Goal: Transaction & Acquisition: Purchase product/service

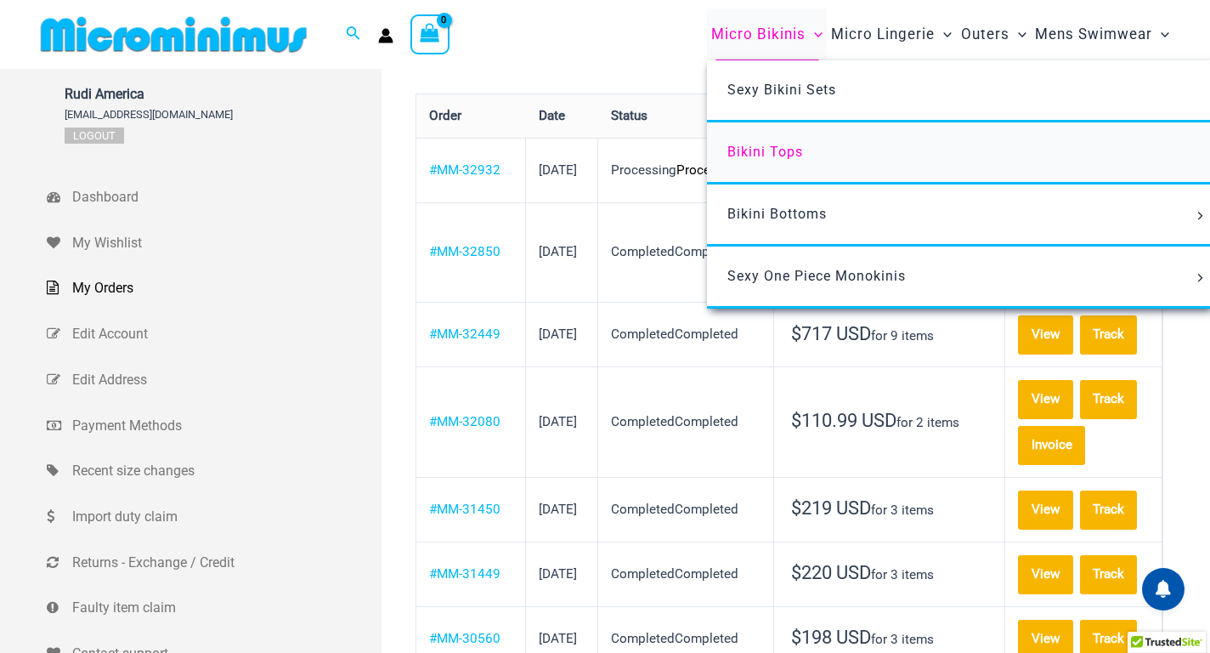
click at [796, 146] on span "Bikini Tops" at bounding box center [766, 152] width 76 height 16
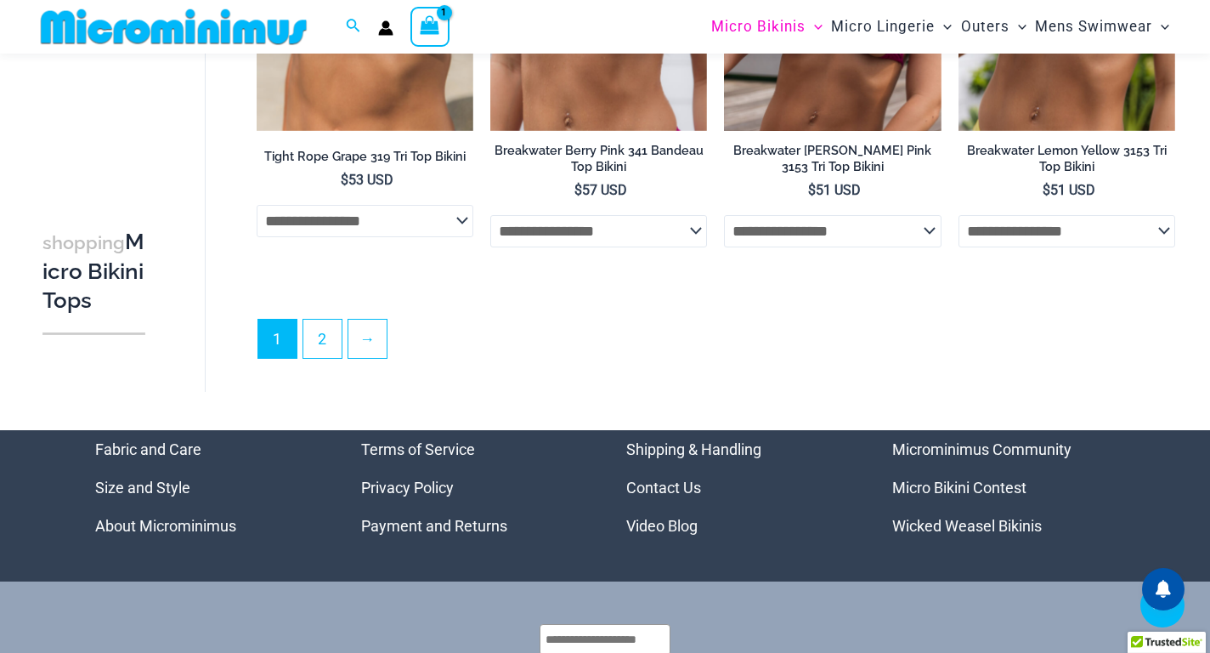
scroll to position [4434, 0]
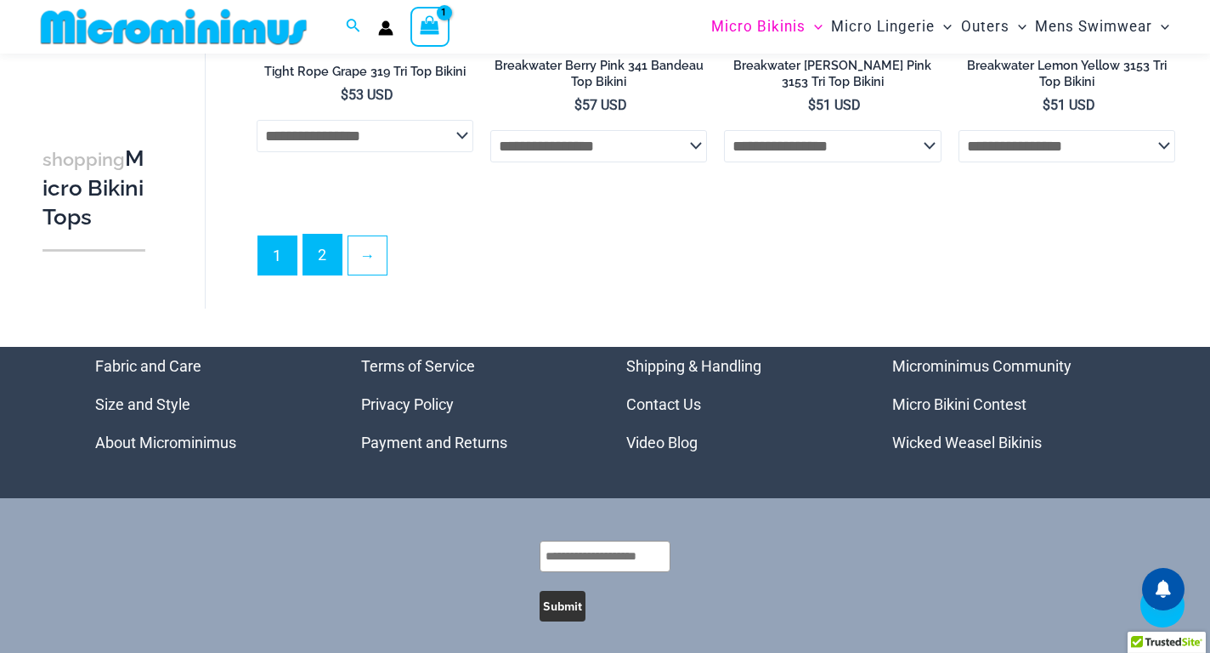
click at [334, 275] on link "2" at bounding box center [322, 255] width 38 height 40
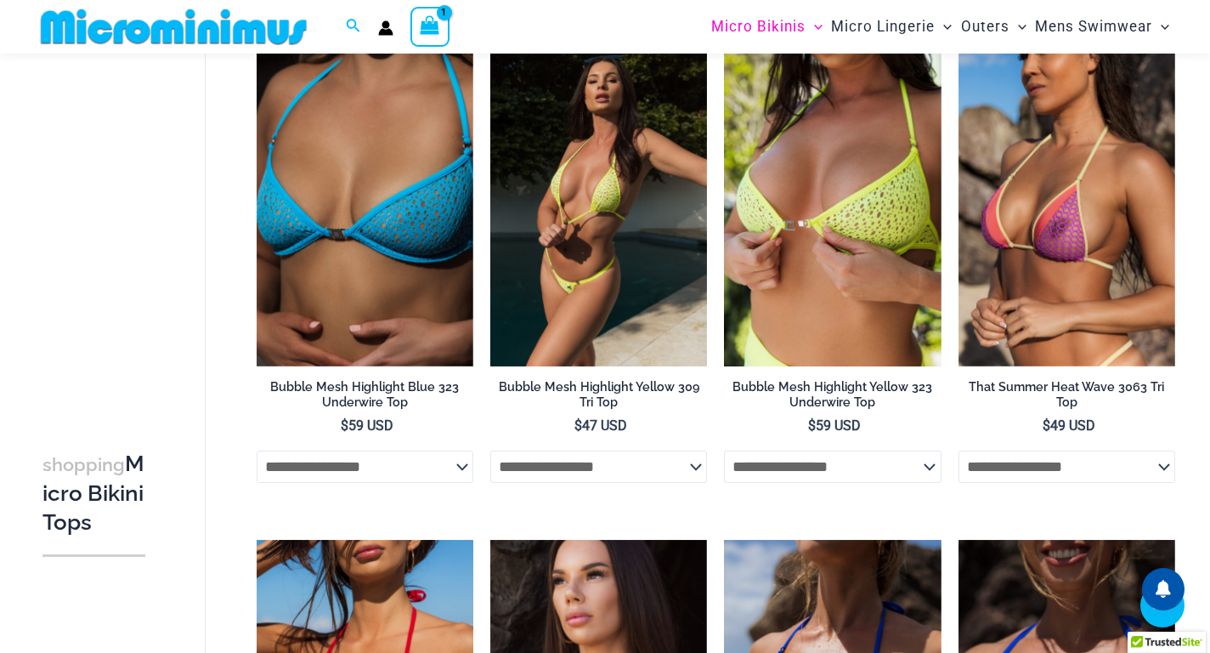
scroll to position [1204, 0]
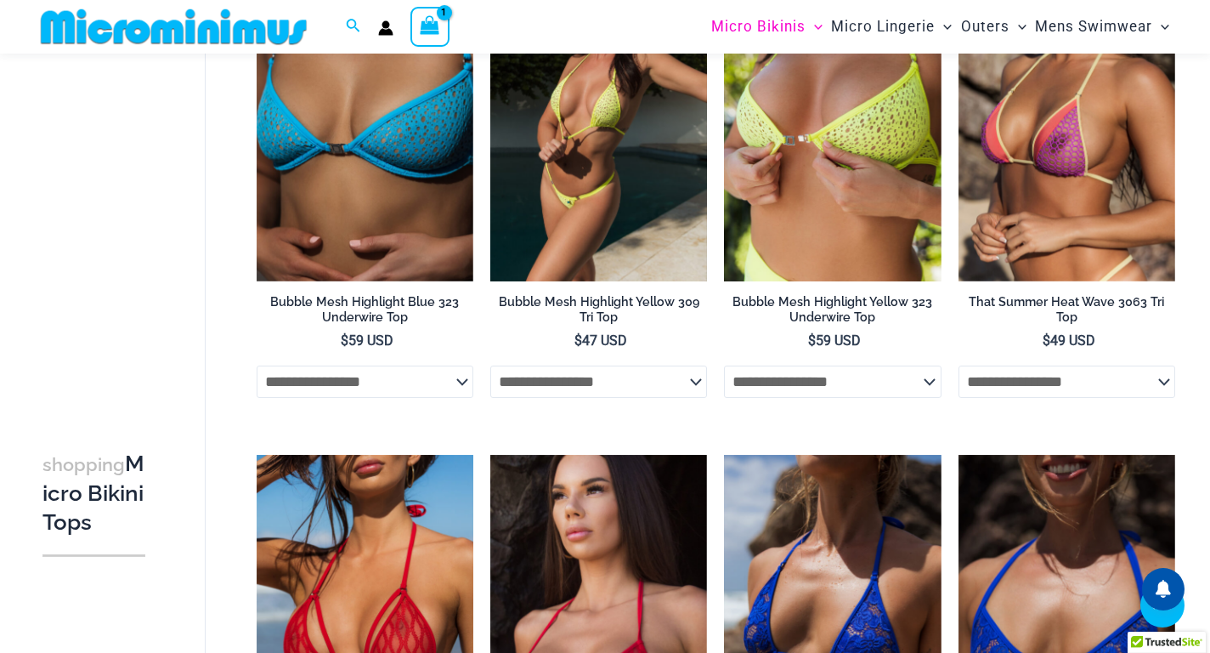
click at [654, 132] on img at bounding box center [598, 119] width 217 height 326
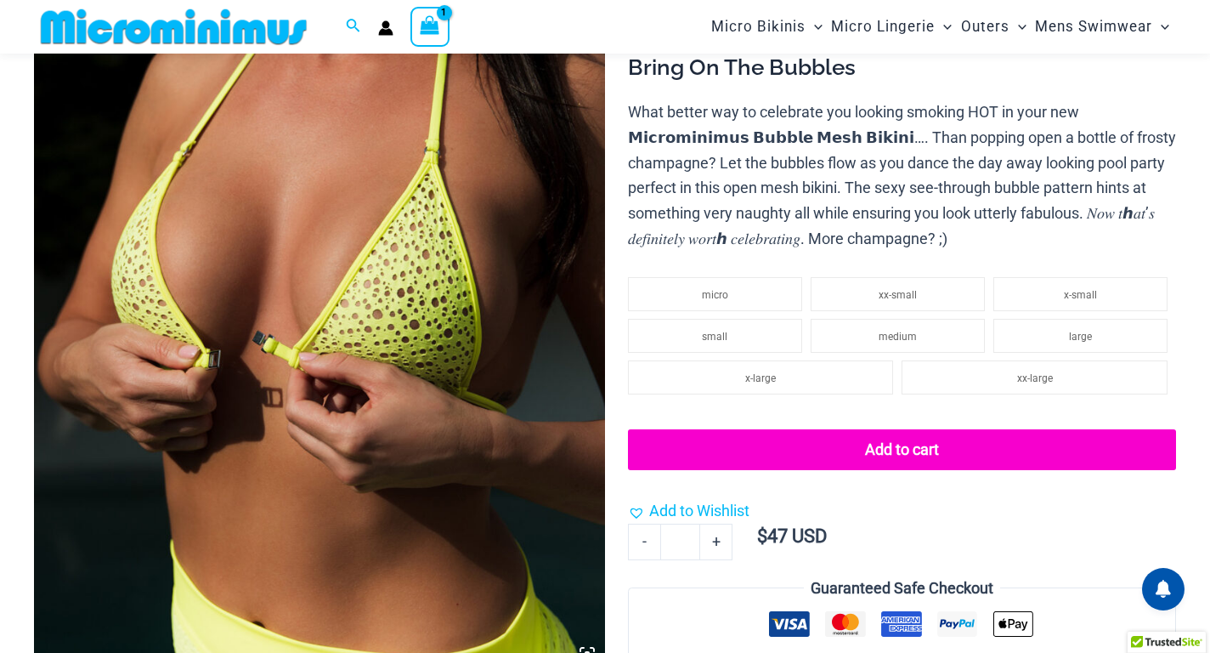
scroll to position [580, 0]
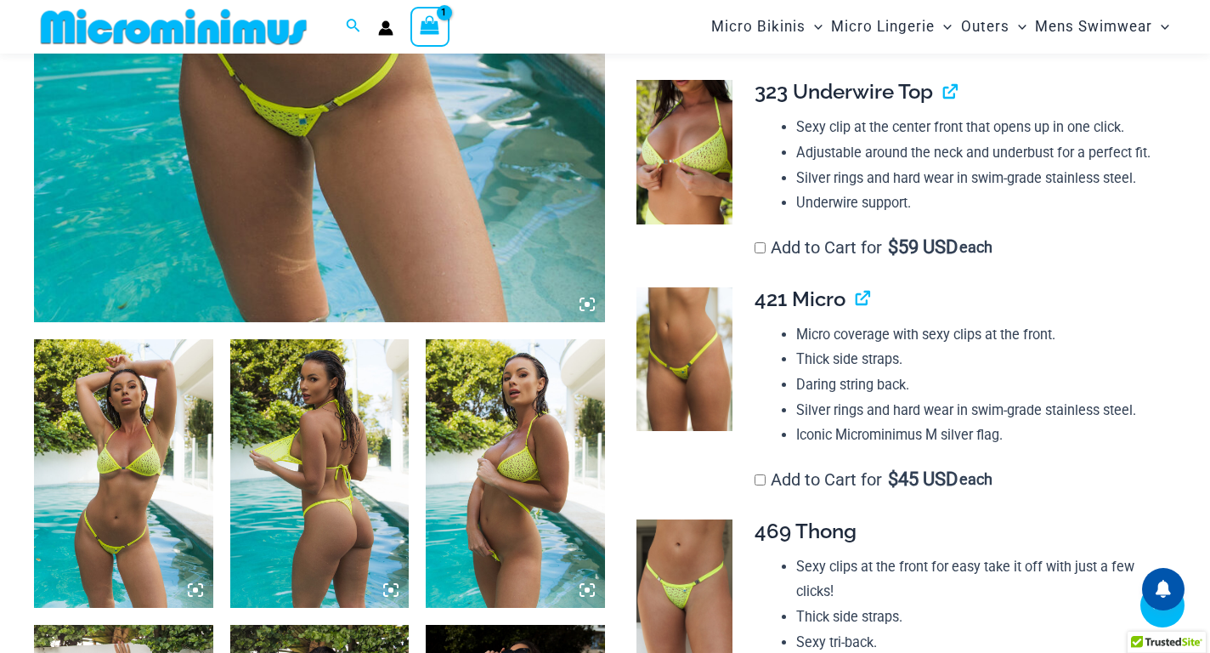
scroll to position [640, 0]
